Goal: Task Accomplishment & Management: Use online tool/utility

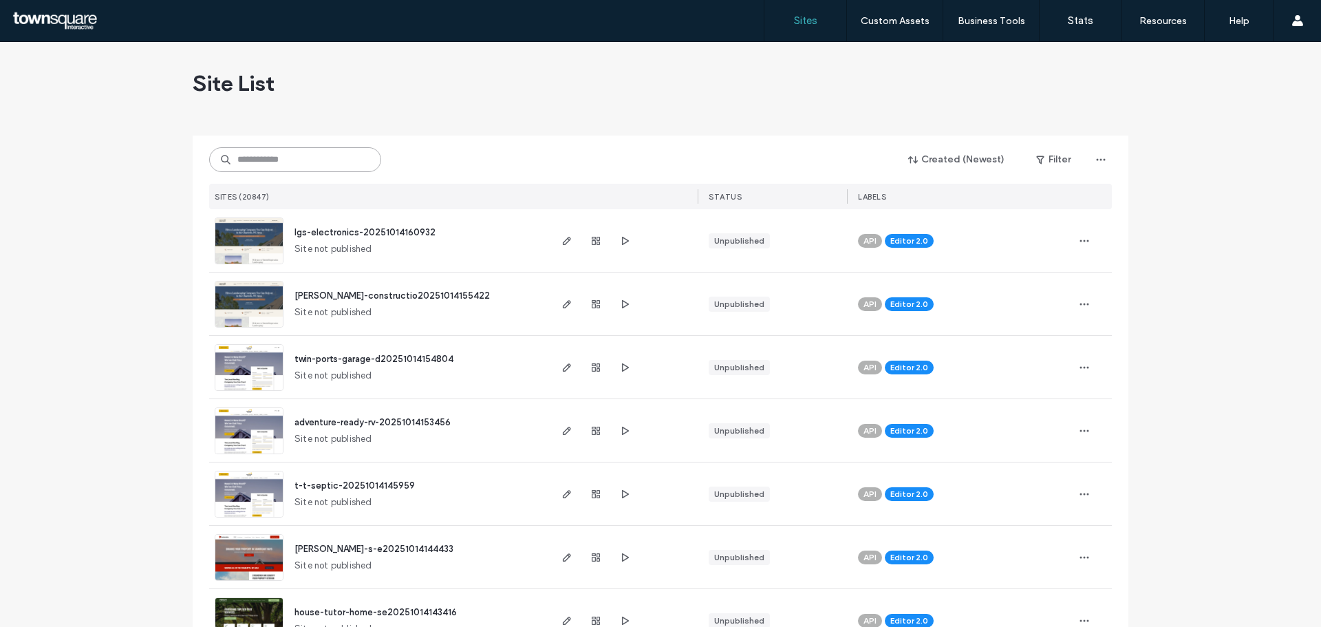
click at [332, 160] on input at bounding box center [295, 159] width 172 height 25
paste input "**********"
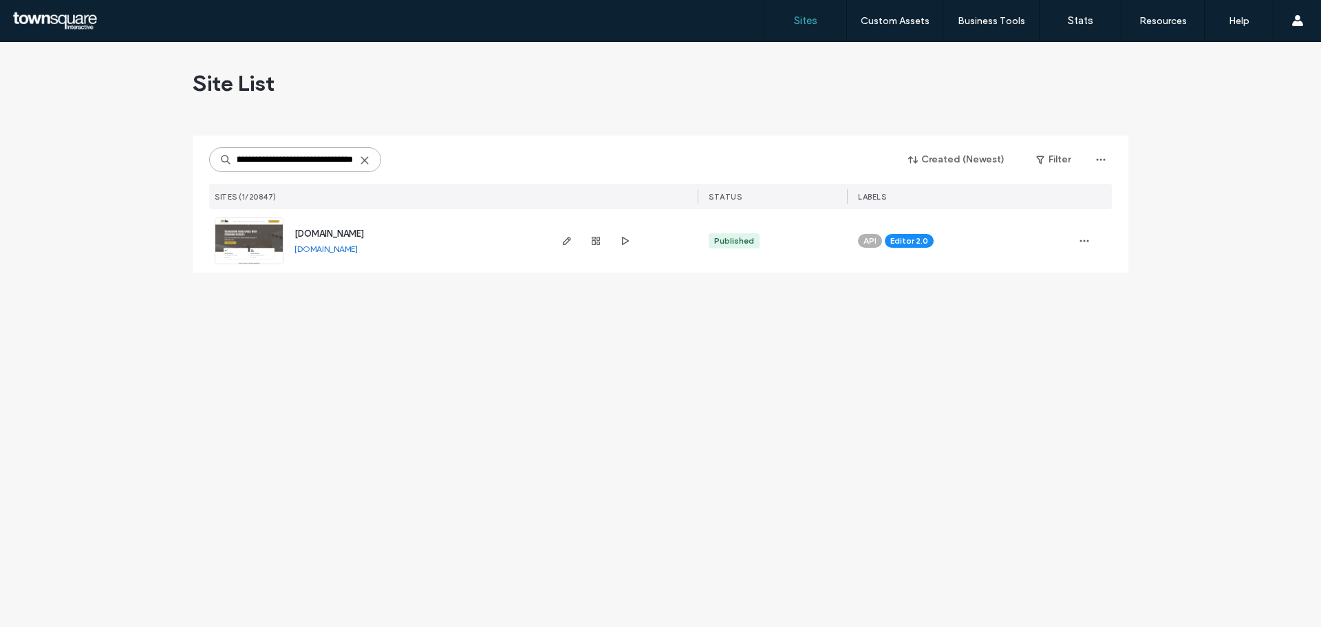
type input "**********"
click at [225, 246] on img at bounding box center [248, 265] width 67 height 94
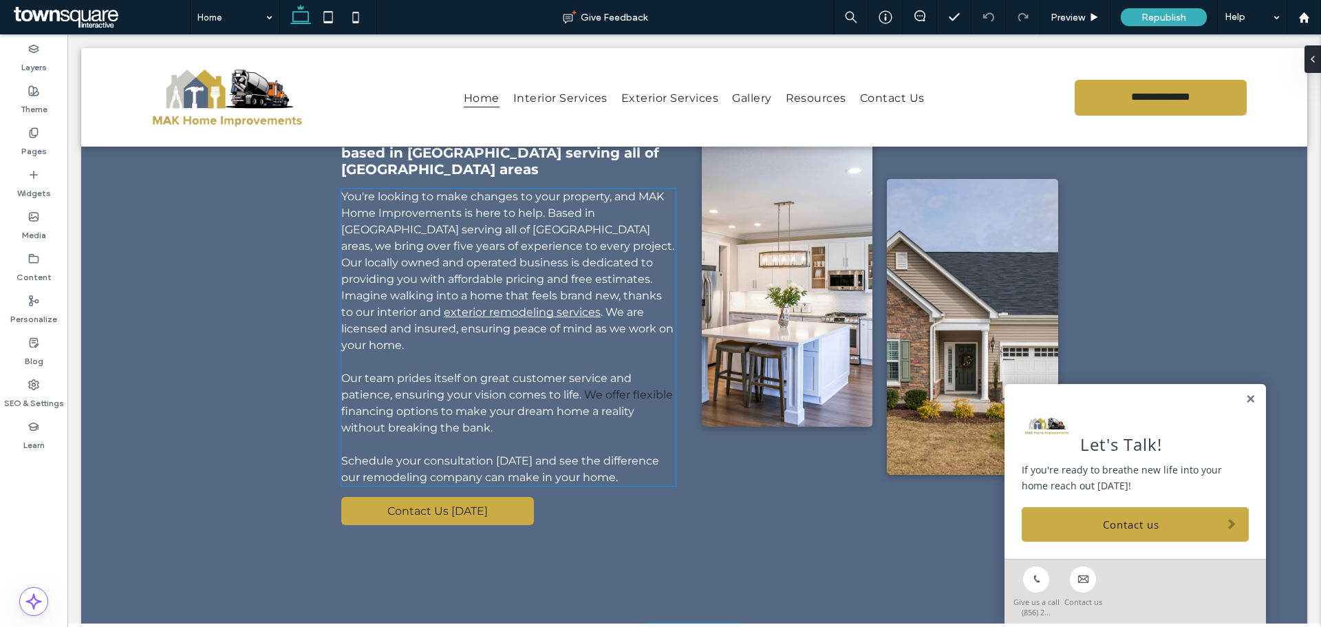
scroll to position [826, 0]
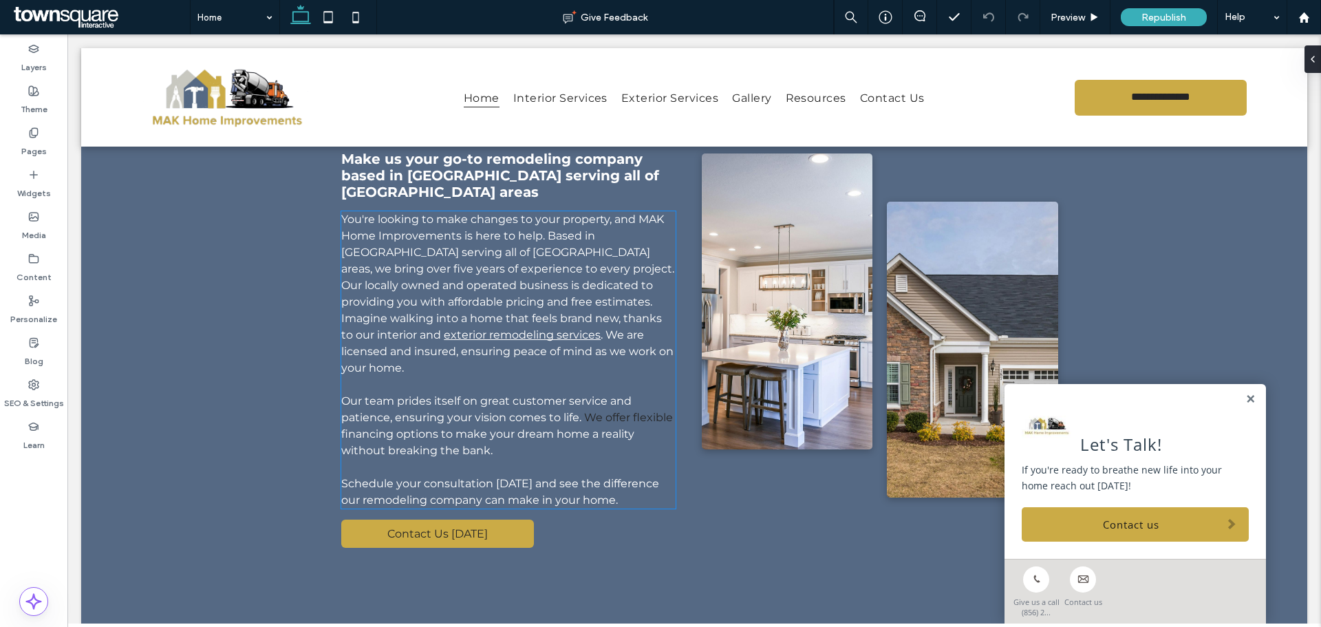
click at [473, 275] on span "You're looking to make changes to your property, and MAK Home Improvements is h…" at bounding box center [507, 277] width 333 height 129
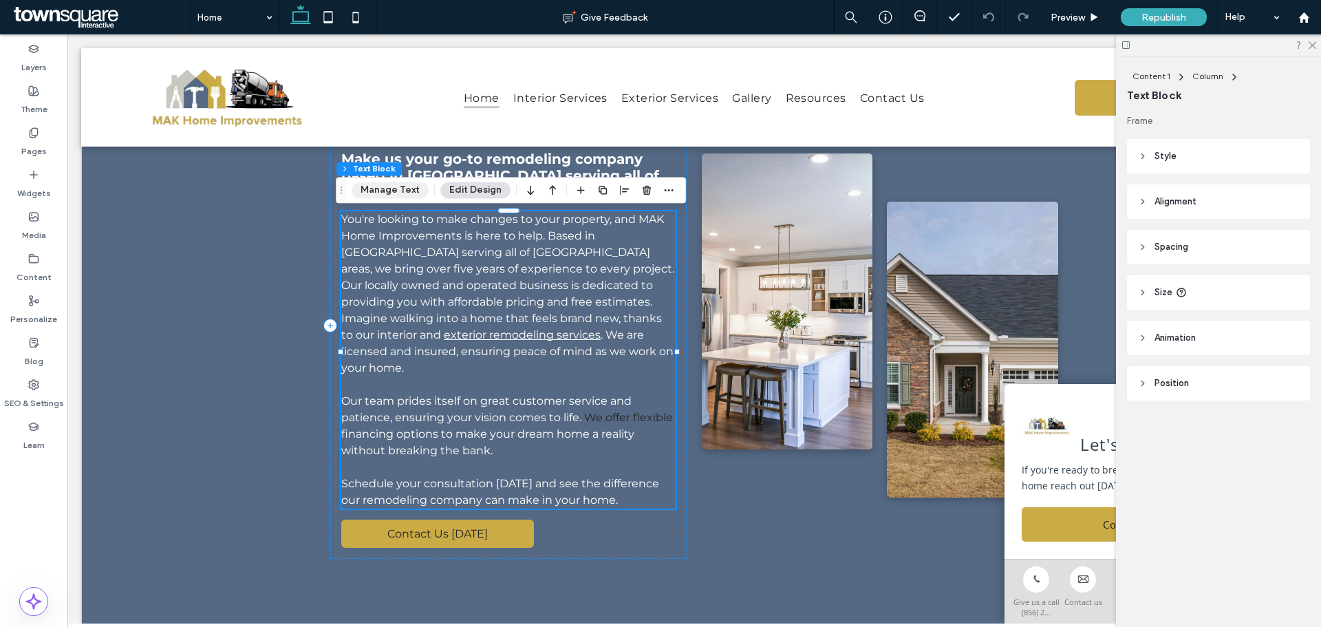
click at [402, 191] on button "Manage Text" at bounding box center [390, 190] width 77 height 17
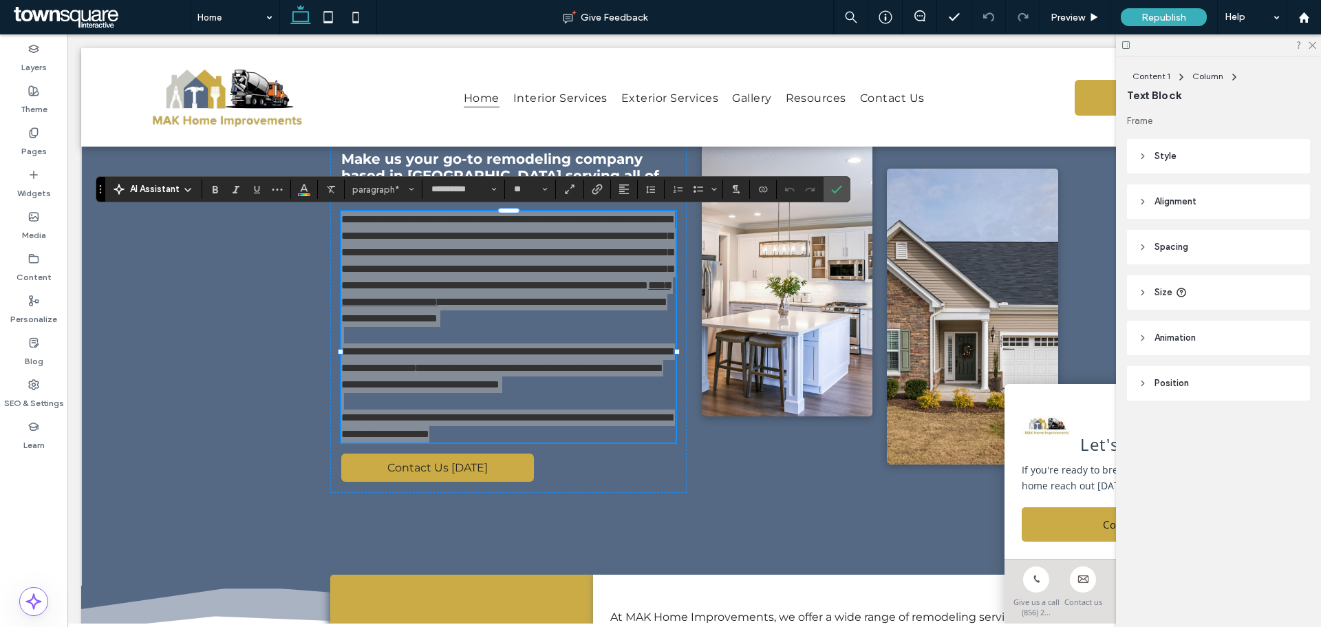
click at [153, 186] on span "AI Assistant" at bounding box center [155, 189] width 50 height 14
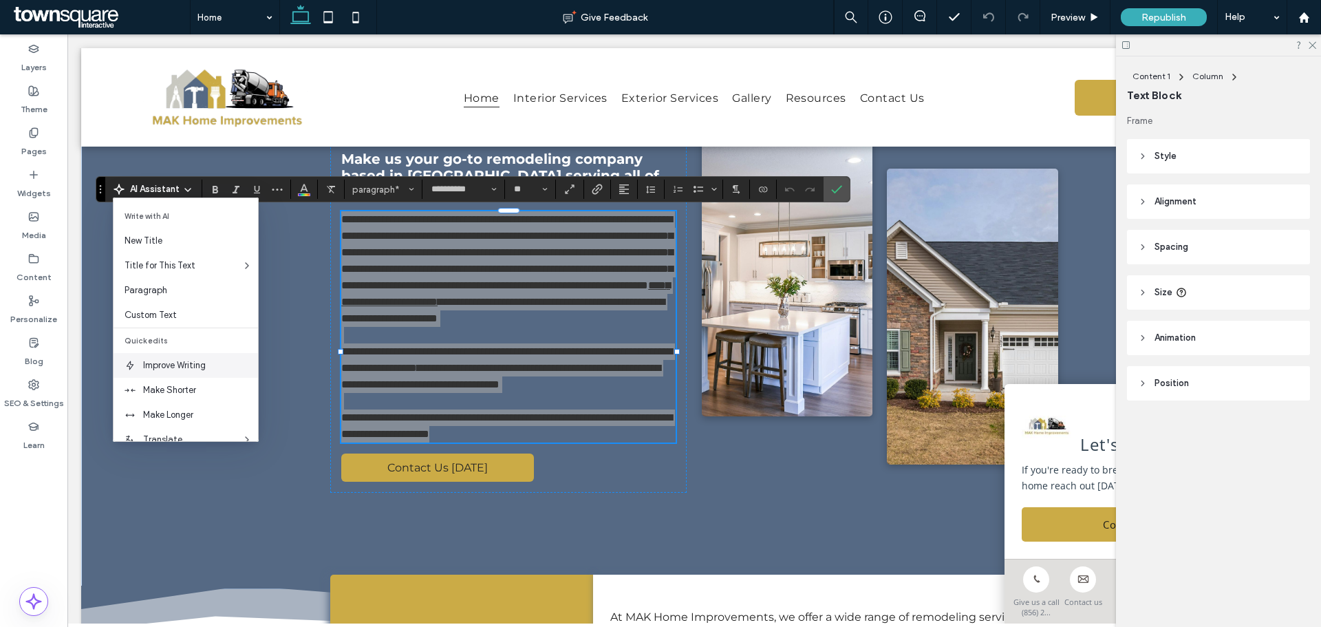
click at [170, 369] on span "Improve Writing" at bounding box center [200, 365] width 115 height 14
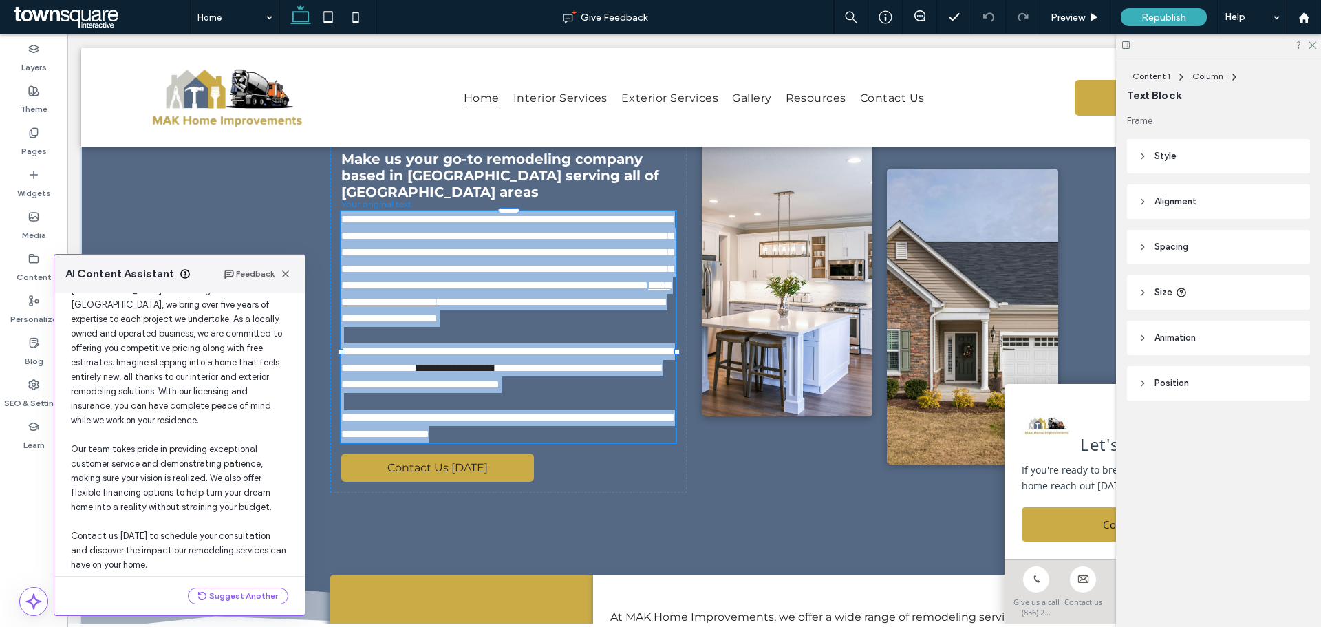
scroll to position [146, 0]
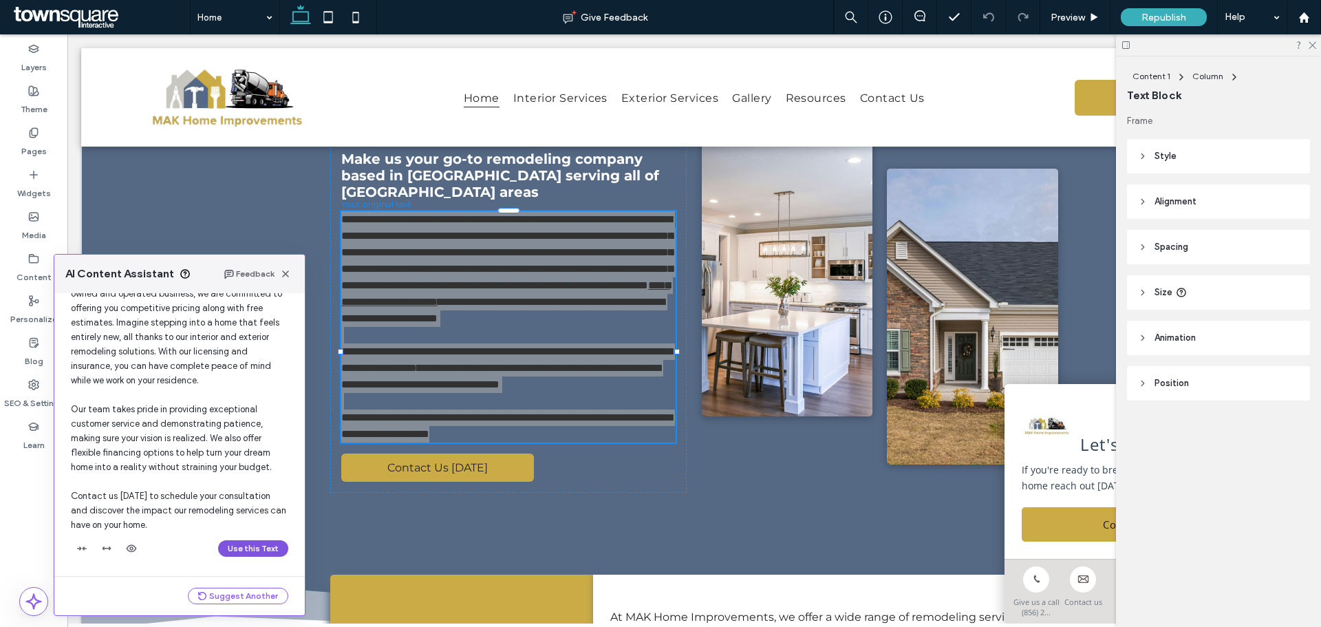
click at [235, 549] on button "Use this Text" at bounding box center [253, 548] width 70 height 17
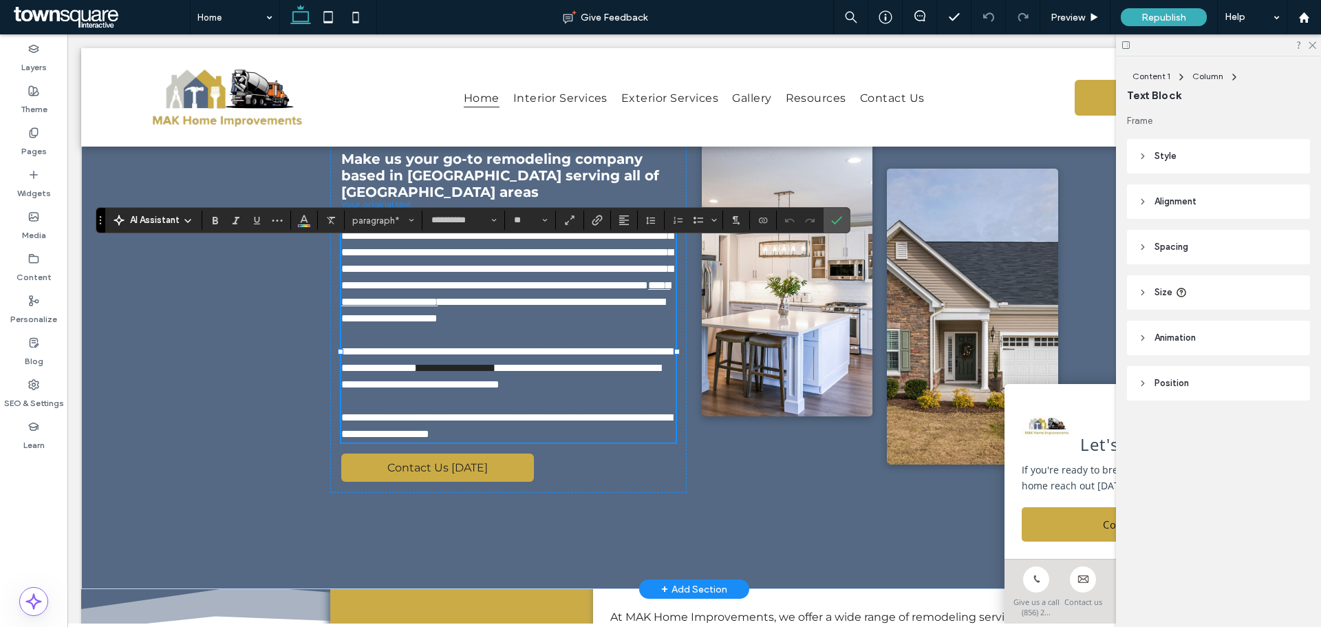
scroll to position [795, 0]
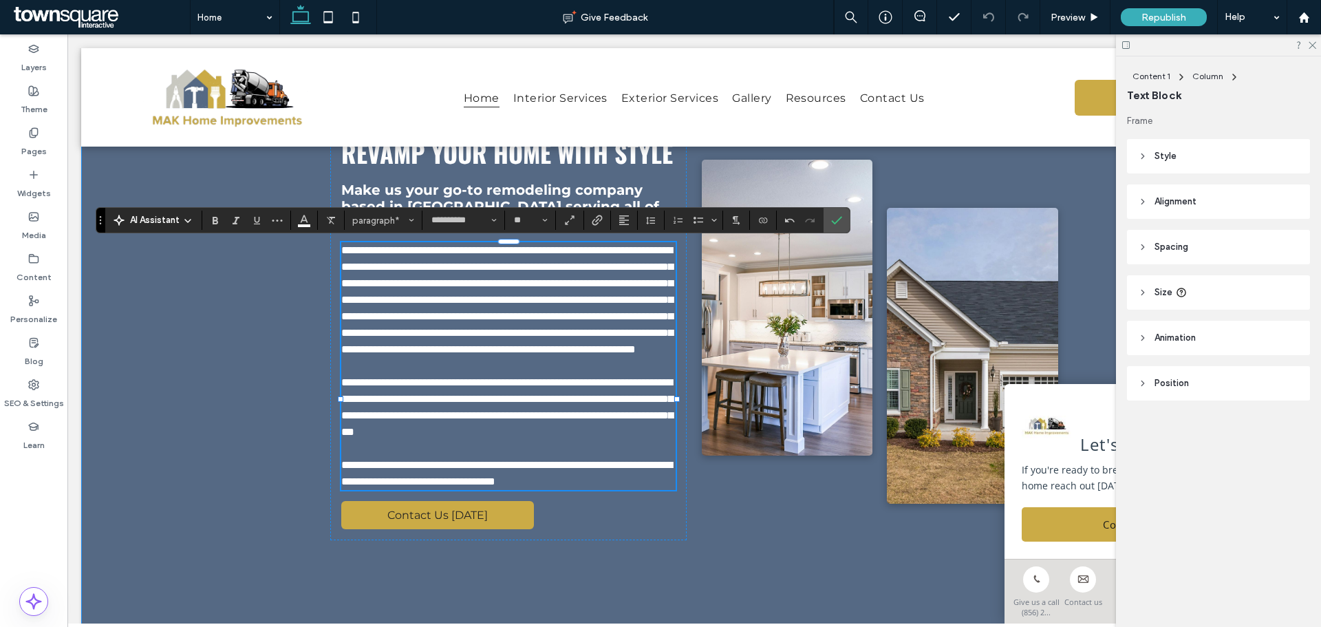
click at [281, 474] on div "**********" at bounding box center [694, 352] width 826 height 568
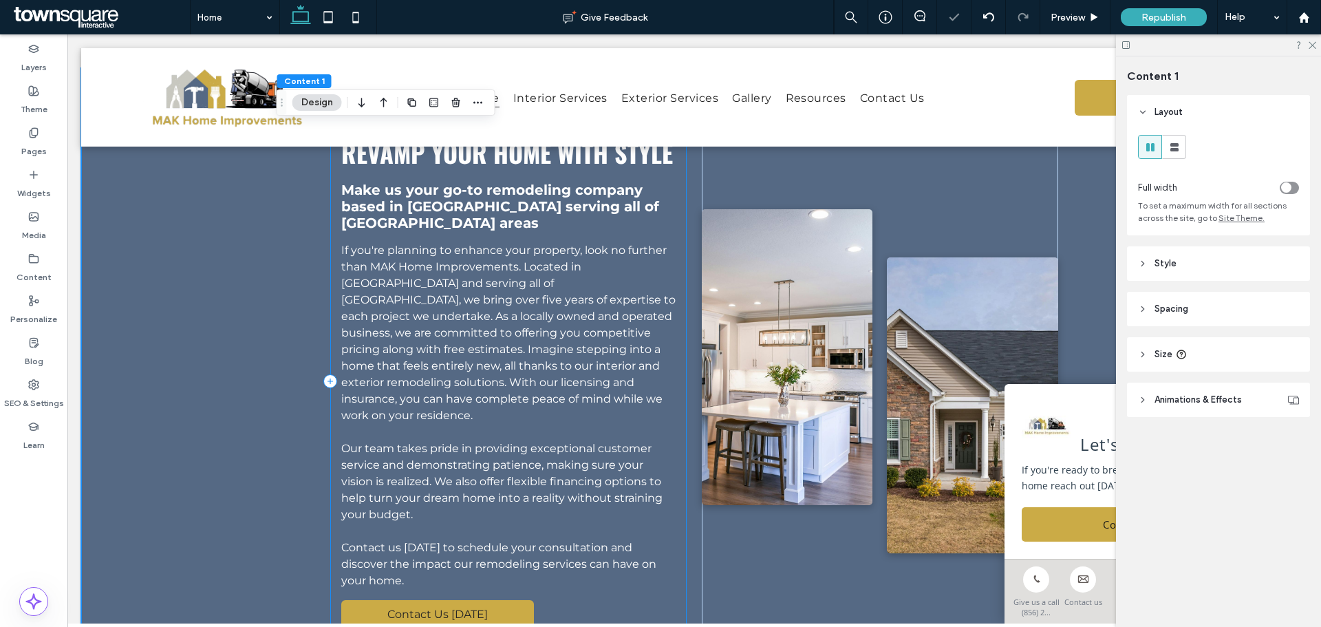
click at [673, 312] on div "Revamp Your Home with Style Make us your go-to remodeling company based in [GEO…" at bounding box center [508, 381] width 356 height 516
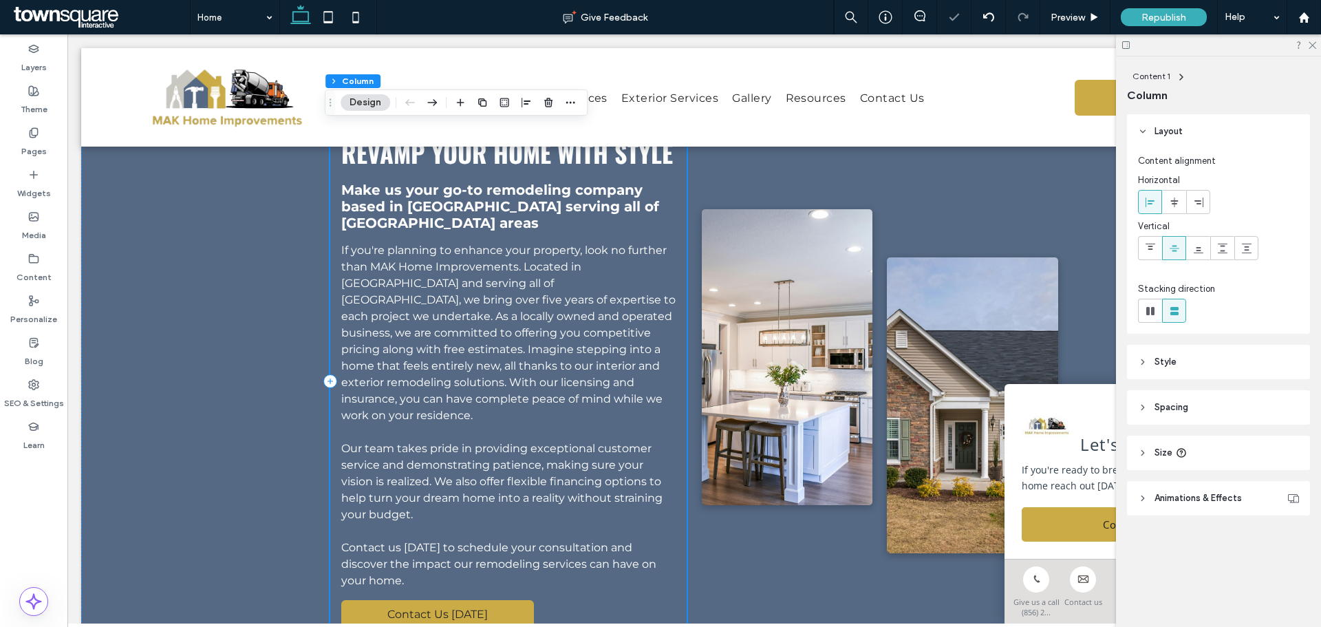
scroll to position [382, 0]
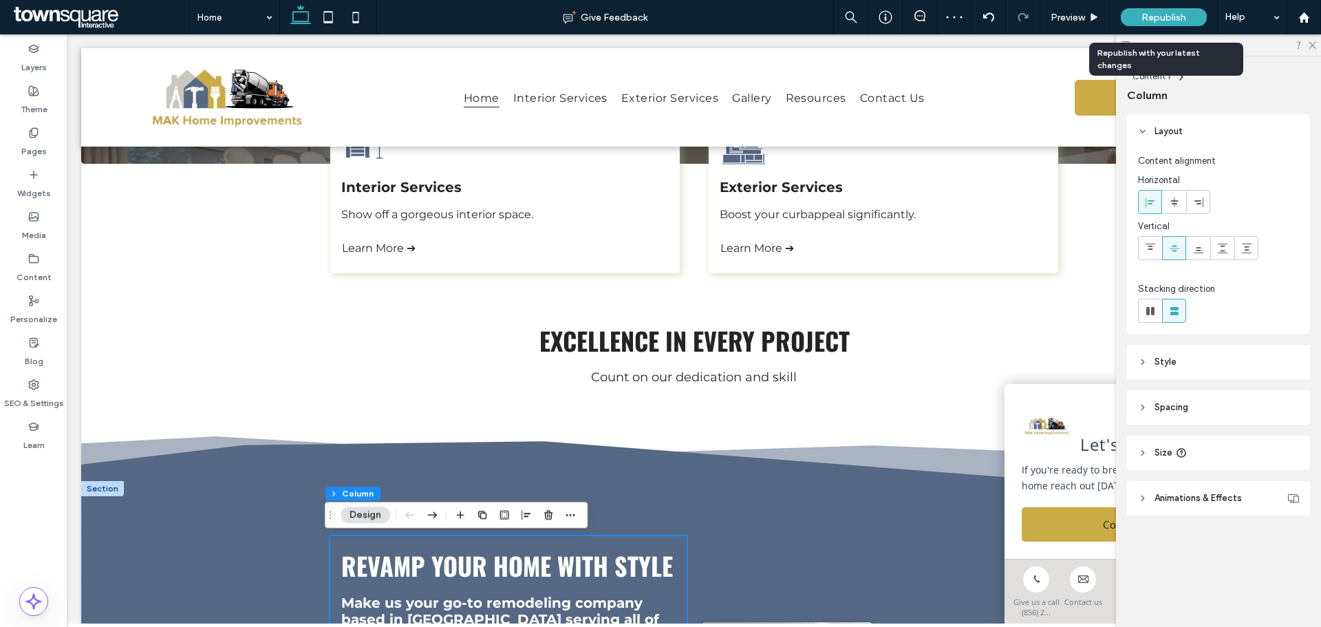
click at [1176, 21] on span "Republish" at bounding box center [1163, 18] width 45 height 12
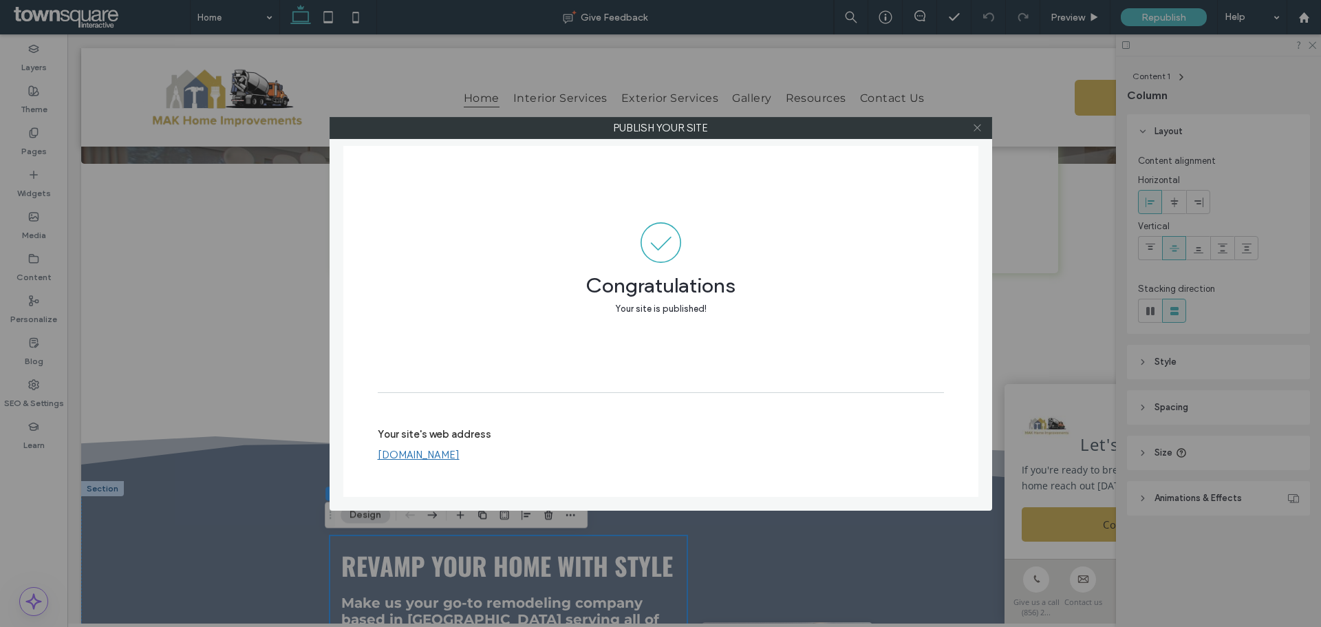
click at [969, 136] on div at bounding box center [977, 128] width 21 height 21
click at [974, 133] on span at bounding box center [977, 128] width 10 height 21
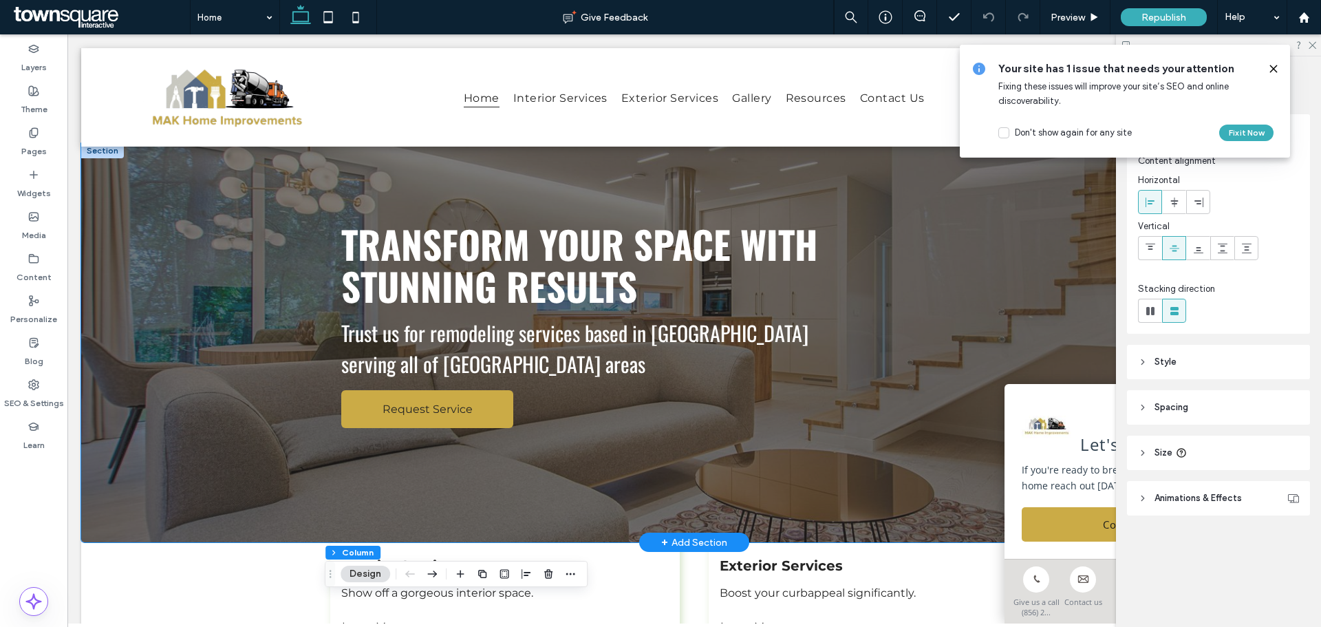
scroll to position [0, 0]
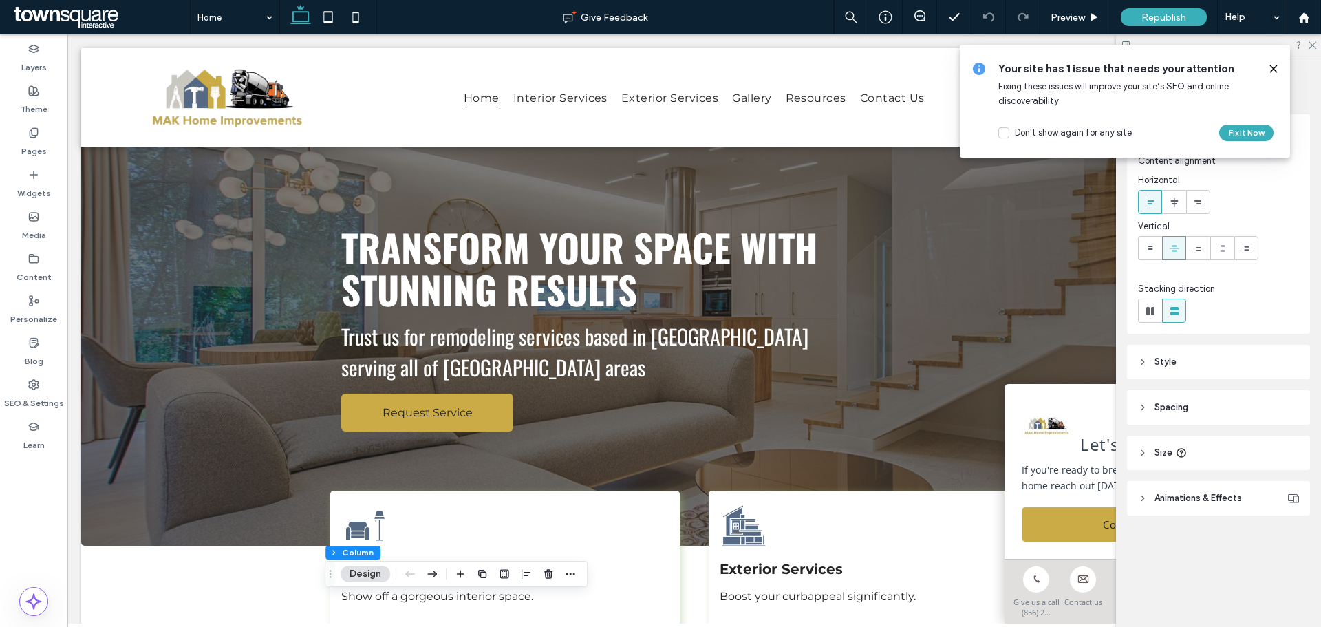
click at [1163, 14] on span "Republish" at bounding box center [1163, 18] width 45 height 12
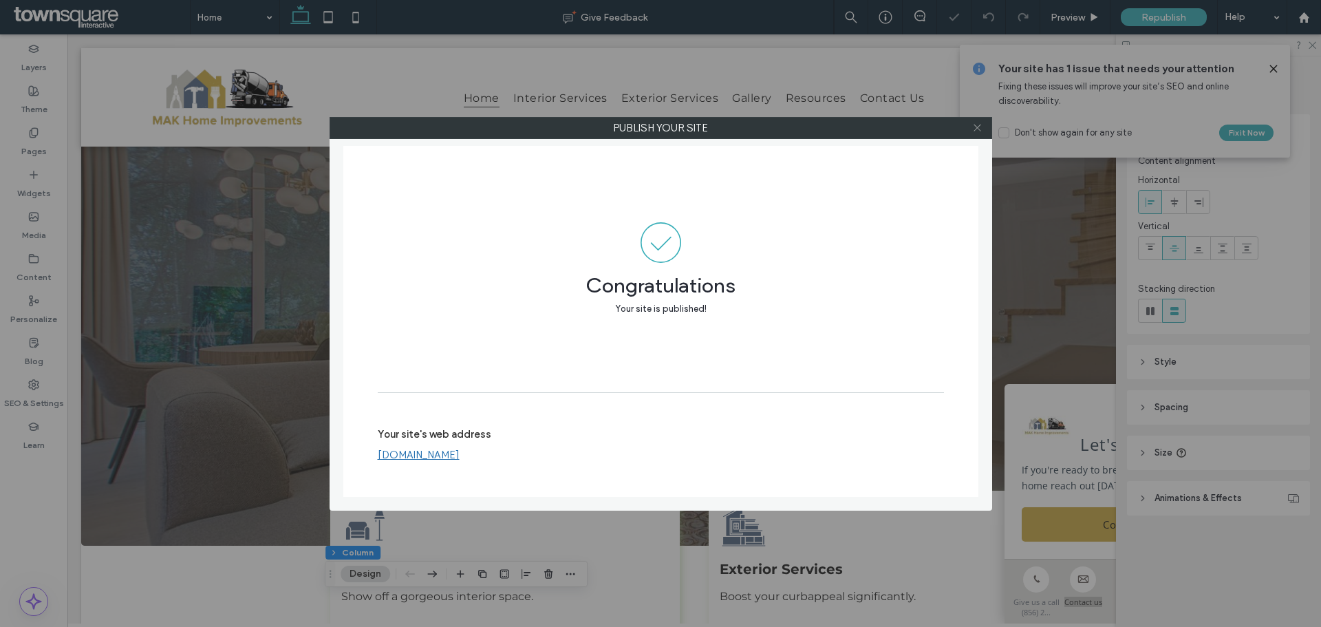
click at [982, 131] on icon at bounding box center [977, 127] width 10 height 10
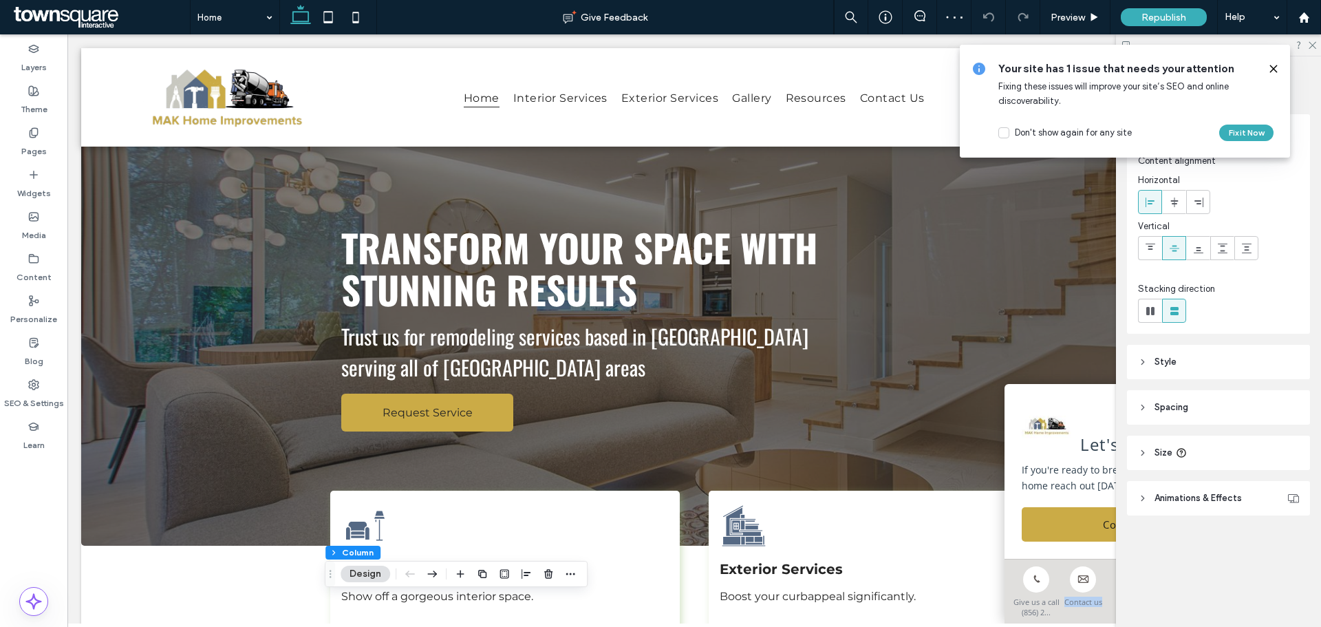
click at [1274, 67] on icon at bounding box center [1273, 68] width 11 height 11
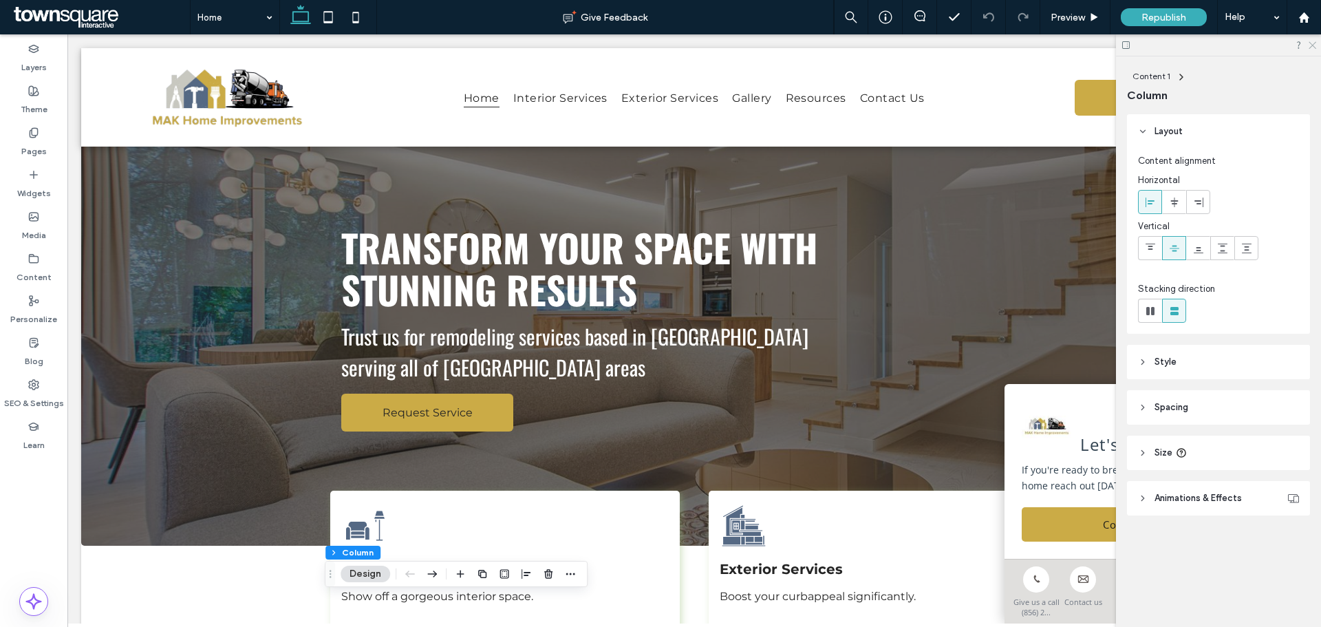
click at [1313, 45] on use at bounding box center [1313, 46] width 8 height 8
